Goal: Information Seeking & Learning: Learn about a topic

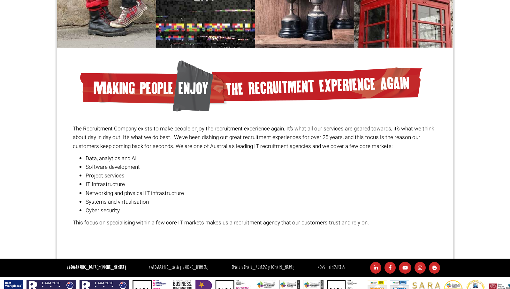
scroll to position [422, 0]
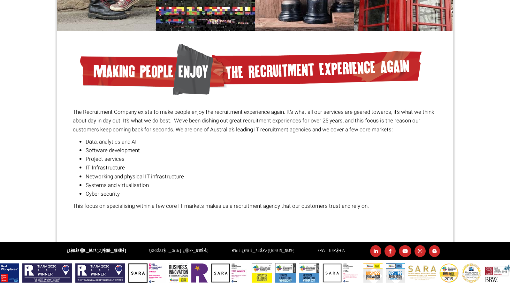
click at [146, 181] on li "Systems and virtualisation" at bounding box center [262, 185] width 352 height 9
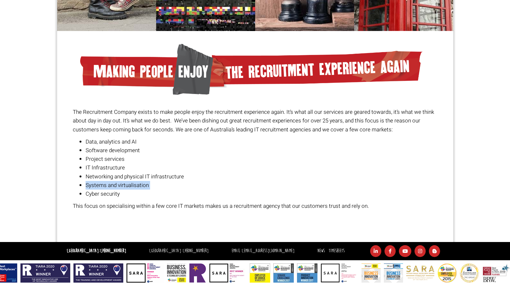
click at [155, 176] on li "Networking and physical IT infrastructure" at bounding box center [262, 176] width 352 height 9
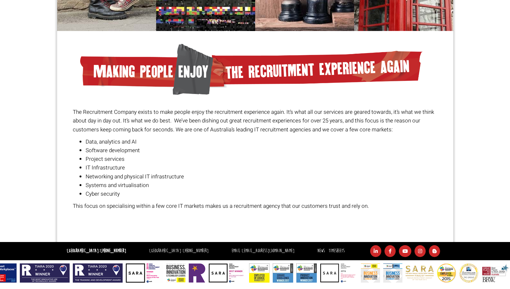
click at [155, 176] on li "Networking and physical IT infrastructure" at bounding box center [262, 176] width 352 height 9
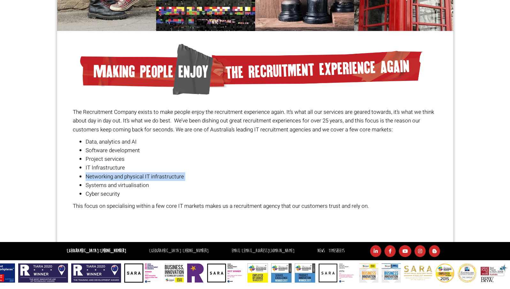
click at [124, 170] on li "IT Infrastructure" at bounding box center [262, 167] width 352 height 9
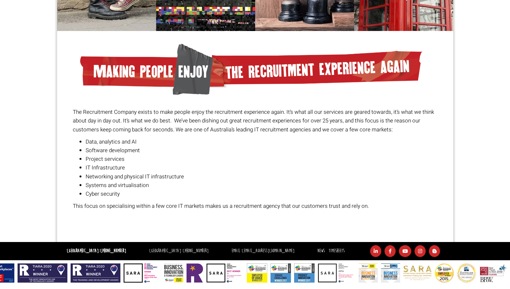
click at [124, 170] on li "IT Infrastructure" at bounding box center [262, 167] width 352 height 9
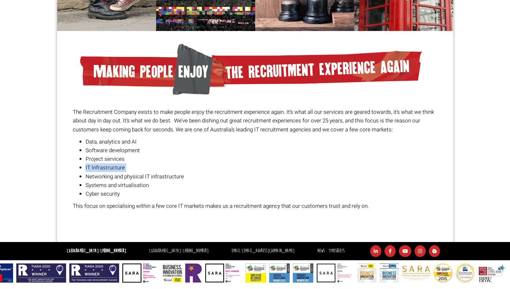
click at [116, 159] on li "Project services" at bounding box center [262, 159] width 352 height 9
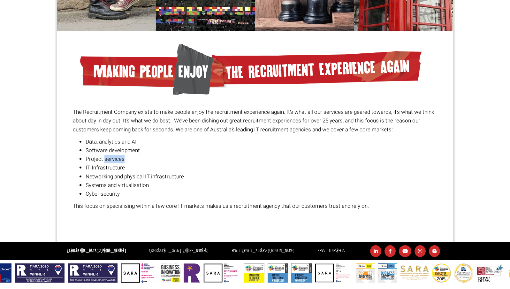
click at [116, 159] on li "Project services" at bounding box center [262, 159] width 352 height 9
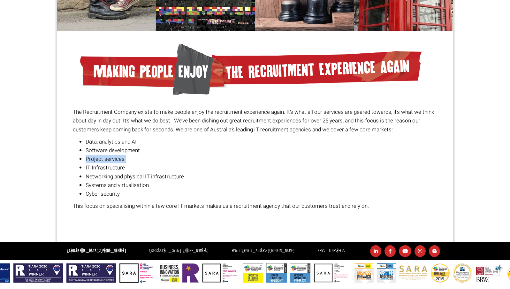
click at [111, 185] on li "Systems and virtualisation" at bounding box center [262, 185] width 352 height 9
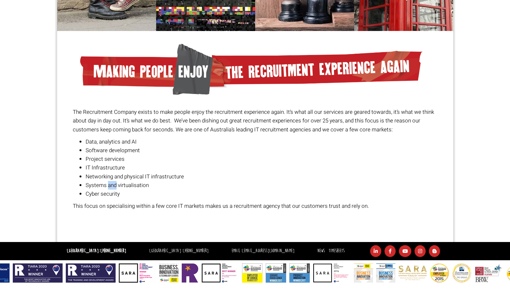
click at [111, 185] on li "Systems and virtualisation" at bounding box center [262, 185] width 352 height 9
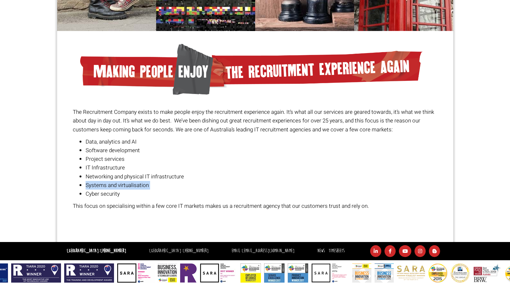
click at [104, 197] on li "Cyber security" at bounding box center [262, 193] width 352 height 9
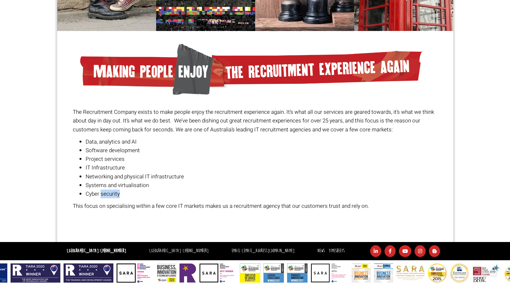
click at [104, 197] on li "Cyber security" at bounding box center [262, 193] width 352 height 9
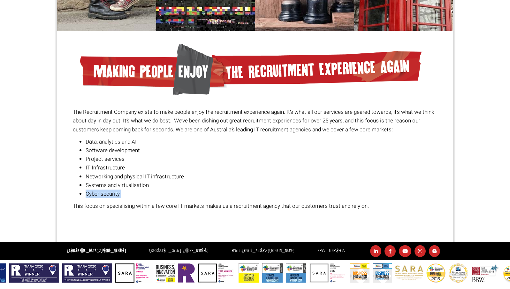
click at [107, 203] on p "This focus on specialising within a few core IT markets makes us a recruitment …" at bounding box center [255, 206] width 365 height 9
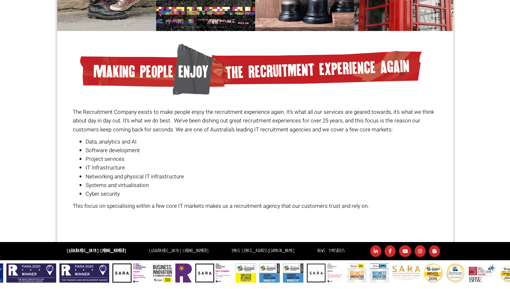
click at [103, 218] on h1 "Recruitment Company in [GEOGRAPHIC_DATA]" at bounding box center [255, 223] width 365 height 12
click at [120, 207] on p "This focus on specialising within a few core IT markets makes us a recruitment …" at bounding box center [255, 206] width 365 height 9
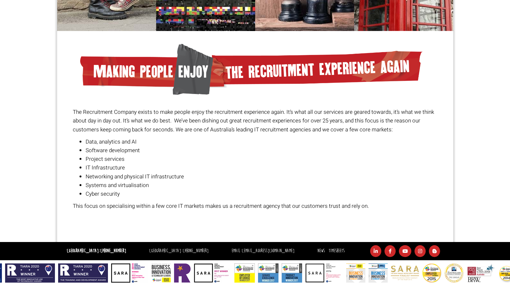
click at [120, 207] on p "This focus on specialising within a few core IT markets makes us a recruitment …" at bounding box center [255, 206] width 365 height 9
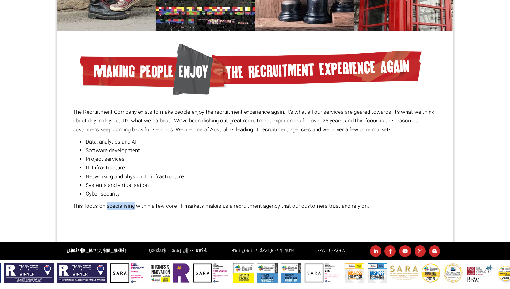
click at [120, 207] on p "This focus on specialising within a few core IT markets makes us a recruitment …" at bounding box center [255, 206] width 365 height 9
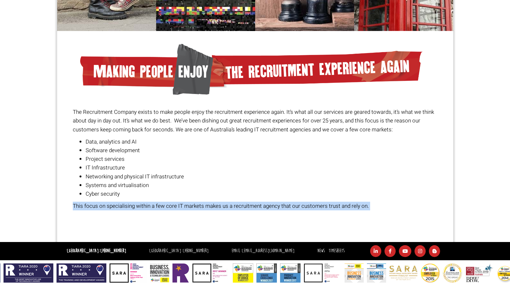
click at [114, 219] on h1 "Recruitment Company in [GEOGRAPHIC_DATA]" at bounding box center [255, 223] width 365 height 12
